Goal: Information Seeking & Learning: Understand process/instructions

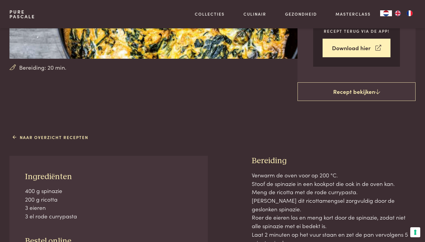
scroll to position [178, 0]
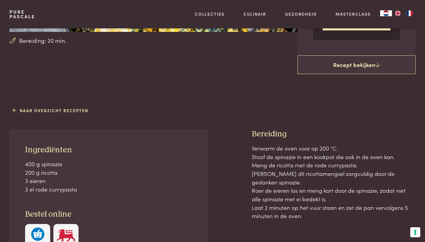
click at [113, 156] on div "Ingrediënten 400 g spinazie 200 g ricotta 3 eieren 3 el rode currypasta Bestel …" at bounding box center [108, 197] width 198 height 136
click at [290, 171] on p "Verwarm de oven voor op 200 °C. Stoof de spinazie in een kookpot die ook in de …" at bounding box center [334, 182] width 164 height 76
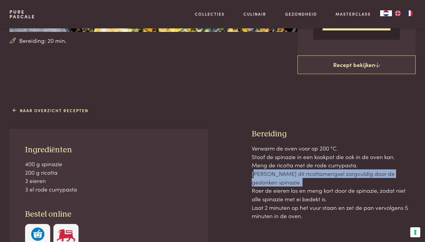
click at [290, 171] on p "Verwarm de oven voor op 200 °C. Stoof de spinazie in een kookpot die ook in de …" at bounding box center [334, 182] width 164 height 76
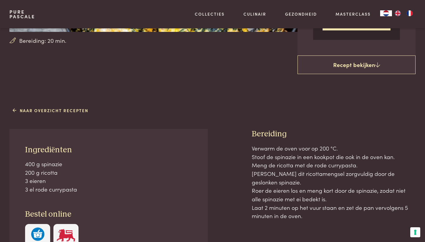
click at [296, 185] on p "Verwarm de oven voor op 200 °C. Stoof de spinazie in een kookpot die ook in de …" at bounding box center [334, 182] width 164 height 76
drag, startPoint x: 310, startPoint y: 205, endPoint x: 249, endPoint y: 188, distance: 63.4
click at [249, 188] on div "Ingrediënten 400 g spinazie 200 g ricotta 3 eieren 3 el rode currypasta Bestel …" at bounding box center [212, 217] width 406 height 176
click at [293, 181] on p "Verwarm de oven voor op 200 °C. Stoof de spinazie in een kookpot die ook in de …" at bounding box center [334, 182] width 164 height 76
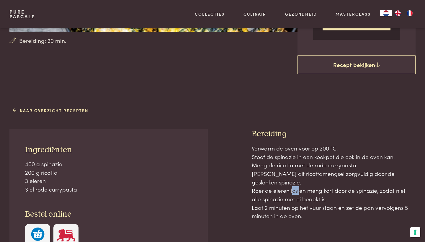
click at [293, 181] on p "Verwarm de oven voor op 200 °C. Stoof de spinazie in een kookpot die ook in de …" at bounding box center [334, 182] width 164 height 76
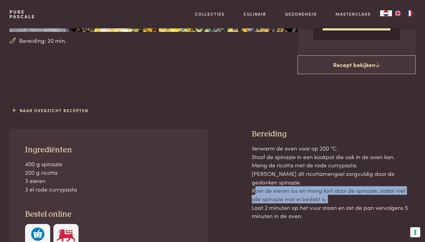
click at [293, 181] on p "Verwarm de oven voor op 200 °C. Stoof de spinazie in een kookpot die ook in de …" at bounding box center [334, 182] width 164 height 76
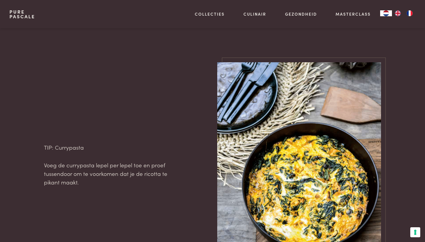
scroll to position [466, 0]
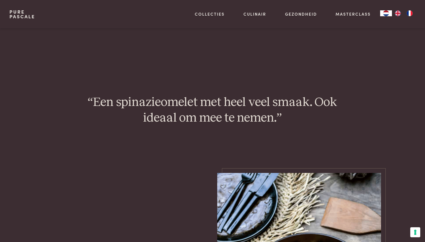
click at [228, 123] on section "“Een spinazieomelet met heel veel smaak. Ook ideaal om mee te nemen.”" at bounding box center [212, 110] width 425 height 63
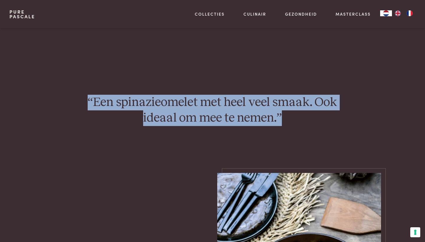
click at [228, 123] on section "“Een spinazieomelet met heel veel smaak. Ook ideaal om mee te nemen.”" at bounding box center [212, 110] width 425 height 63
click at [235, 136] on section "“Een spinazieomelet met heel veel smaak. Ook ideaal om mee te nemen.”" at bounding box center [212, 110] width 425 height 63
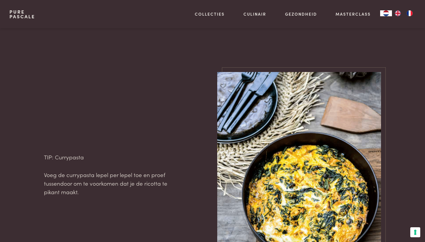
scroll to position [661, 0]
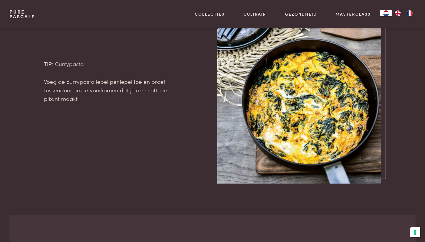
click at [113, 83] on p "Voeg de currypasta lepel per lepel toe en proef tussendoor om te voorkomen dat …" at bounding box center [108, 89] width 129 height 25
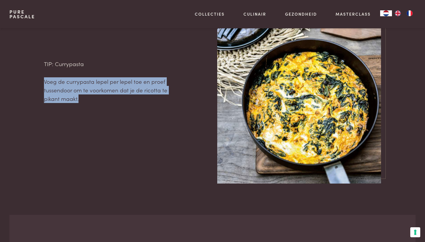
click at [113, 83] on p "Voeg de currypasta lepel per lepel toe en proef tussendoor om te voorkomen dat …" at bounding box center [108, 89] width 129 height 25
click at [125, 92] on p "Voeg de currypasta lepel per lepel toe en proef tussendoor om te voorkomen dat …" at bounding box center [108, 89] width 129 height 25
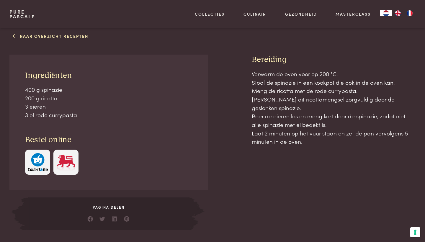
scroll to position [252, 0]
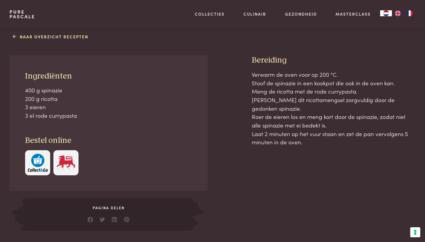
drag, startPoint x: 336, startPoint y: 116, endPoint x: 339, endPoint y: 131, distance: 15.0
click at [339, 131] on p "Verwarm de oven voor op 200 °C. Stoof de spinazie in een kookpot die ook in de …" at bounding box center [334, 108] width 164 height 76
drag, startPoint x: 339, startPoint y: 131, endPoint x: 254, endPoint y: 120, distance: 86.3
click at [254, 120] on p "Verwarm de oven voor op 200 °C. Stoof de spinazie in een kookpot die ook in de …" at bounding box center [334, 108] width 164 height 76
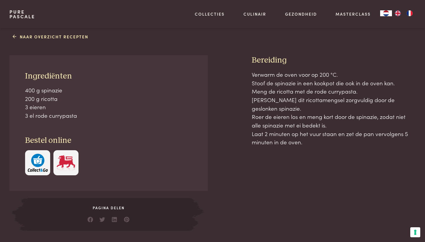
click at [254, 120] on p "Verwarm de oven voor op 200 °C. Stoof de spinazie in een kookpot die ook in de …" at bounding box center [334, 108] width 164 height 76
click at [57, 113] on p "400 g spinazie 200 g ricotta 3 eieren 3 el rode currypasta" at bounding box center [108, 103] width 167 height 34
drag, startPoint x: 57, startPoint y: 113, endPoint x: 100, endPoint y: 113, distance: 43.1
click at [57, 113] on p "400 g spinazie 200 g ricotta 3 eieren 3 el rode currypasta" at bounding box center [108, 103] width 167 height 34
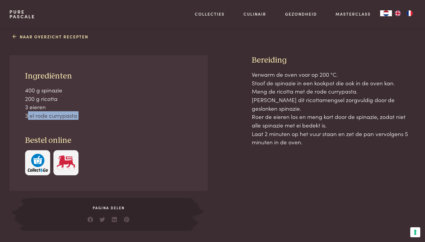
click at [100, 113] on p "400 g spinazie 200 g ricotta 3 eieren 3 el rode currypasta" at bounding box center [108, 103] width 167 height 34
click at [260, 73] on p "Verwarm de oven voor op 200 °C. Stoof de spinazie in een kookpot die ook in de …" at bounding box center [334, 108] width 164 height 76
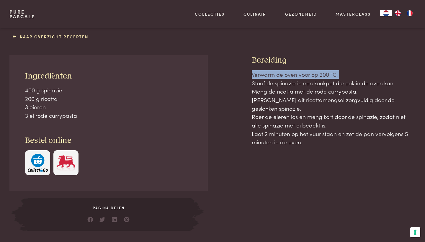
click at [260, 73] on p "Verwarm de oven voor op 200 °C. Stoof de spinazie in een kookpot die ook in de …" at bounding box center [334, 108] width 164 height 76
click at [274, 73] on p "Verwarm de oven voor op 200 °C. Stoof de spinazie in een kookpot die ook in de …" at bounding box center [334, 108] width 164 height 76
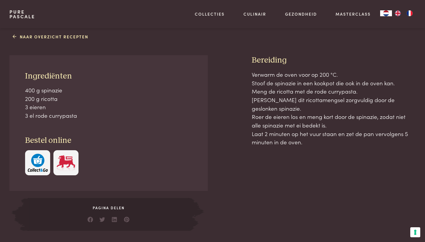
click at [283, 82] on p "Verwarm de oven voor op 200 °C. Stoof de spinazie in een kookpot die ook in de …" at bounding box center [334, 108] width 164 height 76
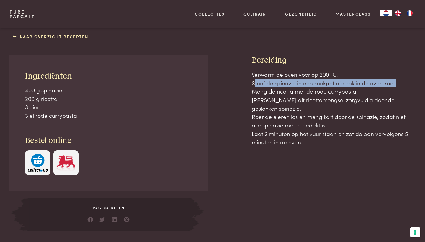
click at [283, 82] on p "Verwarm de oven voor op 200 °C. Stoof de spinazie in een kookpot die ook in de …" at bounding box center [334, 108] width 164 height 76
click at [294, 82] on p "Verwarm de oven voor op 200 °C. Stoof de spinazie in een kookpot die ook in de …" at bounding box center [334, 108] width 164 height 76
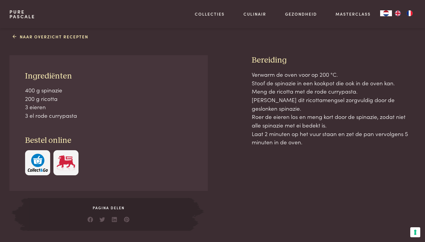
click at [294, 89] on p "Verwarm de oven voor op 200 °C. Stoof de spinazie in een kookpot die ook in de …" at bounding box center [334, 108] width 164 height 76
click at [310, 89] on p "Verwarm de oven voor op 200 °C. Stoof de spinazie in een kookpot die ook in de …" at bounding box center [334, 108] width 164 height 76
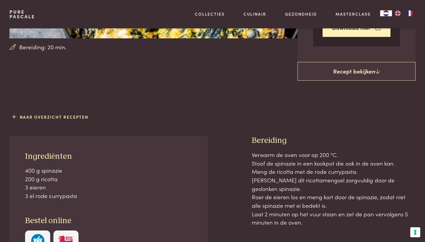
scroll to position [196, 0]
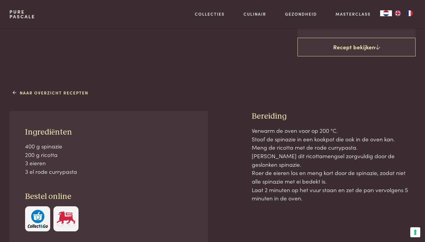
click at [32, 145] on p "400 g spinazie 200 g ricotta 3 eieren 3 el rode currypasta" at bounding box center [108, 159] width 167 height 34
click at [38, 145] on p "400 g spinazie 200 g ricotta 3 eieren 3 el rode currypasta" at bounding box center [108, 159] width 167 height 34
click at [29, 147] on p "400 g spinazie 200 g ricotta 3 eieren 3 el rode currypasta" at bounding box center [108, 159] width 167 height 34
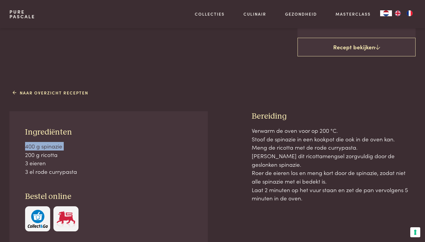
click at [30, 145] on p "400 g spinazie 200 g ricotta 3 eieren 3 el rode currypasta" at bounding box center [108, 159] width 167 height 34
click at [42, 146] on p "400 g spinazie 200 g ricotta 3 eieren 3 el rode currypasta" at bounding box center [108, 159] width 167 height 34
click at [274, 138] on p "Verwarm de oven voor op 200 °C. Stoof de spinazie in een kookpot die ook in de …" at bounding box center [334, 164] width 164 height 76
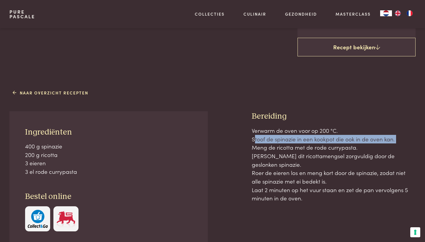
click at [274, 138] on p "Verwarm de oven voor op 200 °C. Stoof de spinazie in een kookpot die ook in de …" at bounding box center [334, 164] width 164 height 76
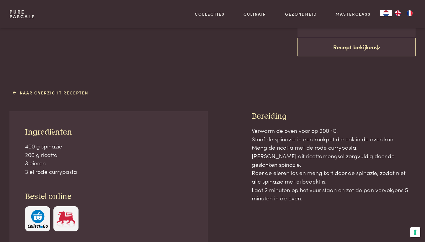
click at [267, 161] on p "Verwarm de oven voor op 200 °C. Stoof de spinazie in een kookpot die ook in de …" at bounding box center [334, 164] width 164 height 76
click at [273, 161] on p "Verwarm de oven voor op 200 °C. Stoof de spinazie in een kookpot die ook in de …" at bounding box center [334, 164] width 164 height 76
